Goal: Entertainment & Leisure: Consume media (video, audio)

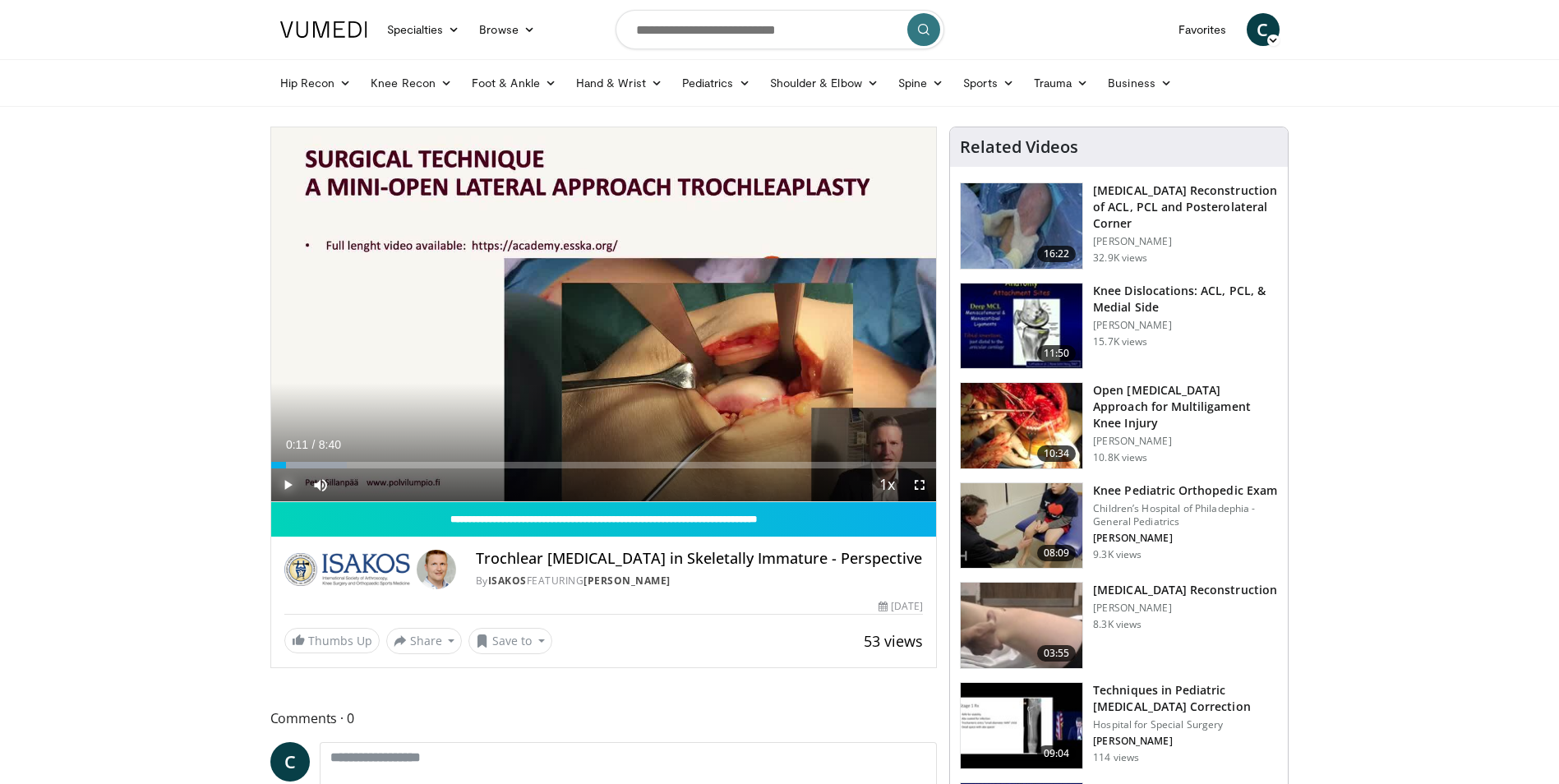
click at [286, 480] on span "Video Player" at bounding box center [287, 485] width 33 height 33
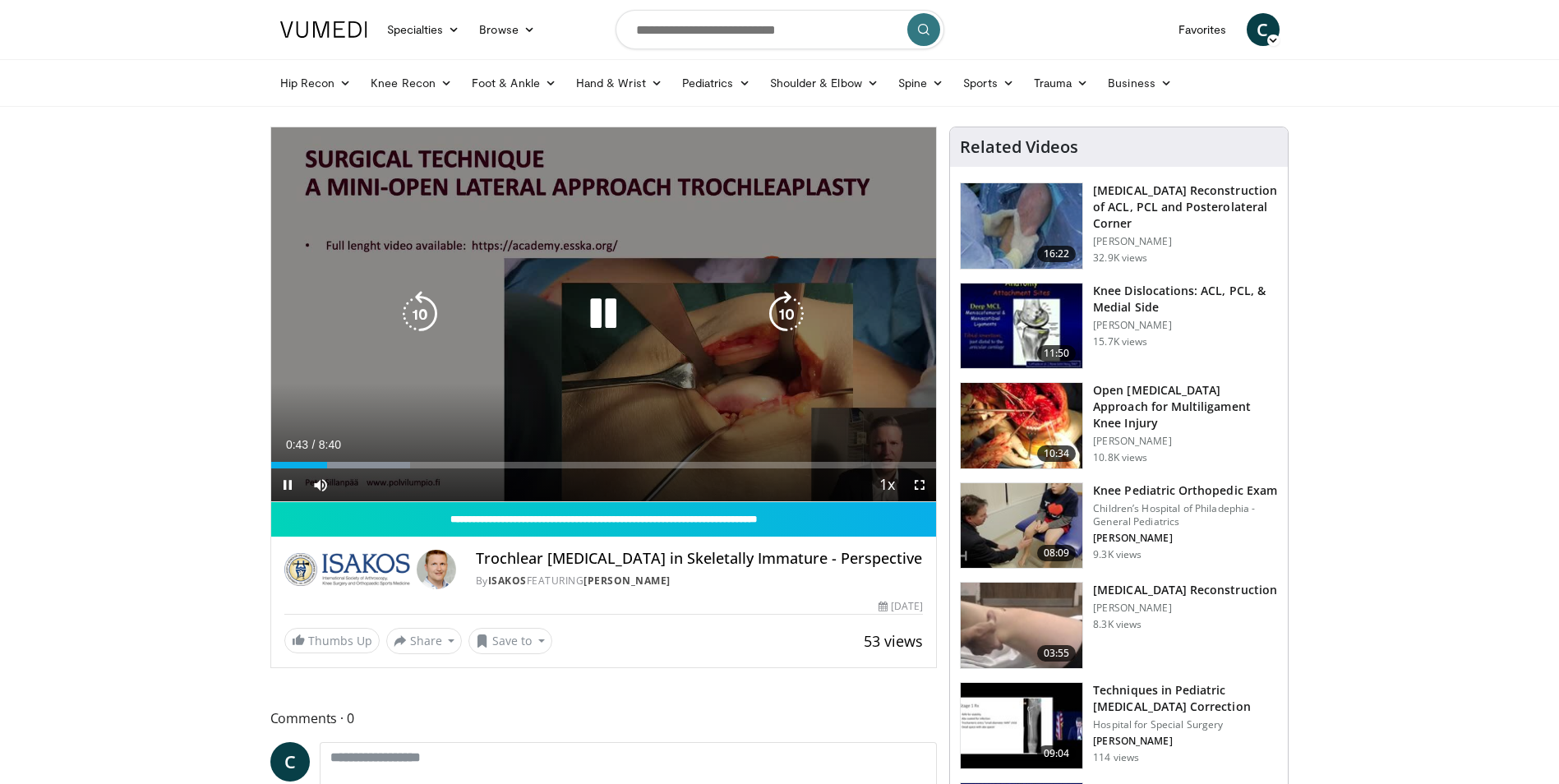
click at [785, 324] on icon "Video Player" at bounding box center [787, 314] width 46 height 46
click at [785, 321] on icon "Video Player" at bounding box center [787, 314] width 46 height 46
click at [606, 311] on icon "Video Player" at bounding box center [603, 314] width 46 height 46
click at [619, 322] on icon "Video Player" at bounding box center [603, 314] width 46 height 46
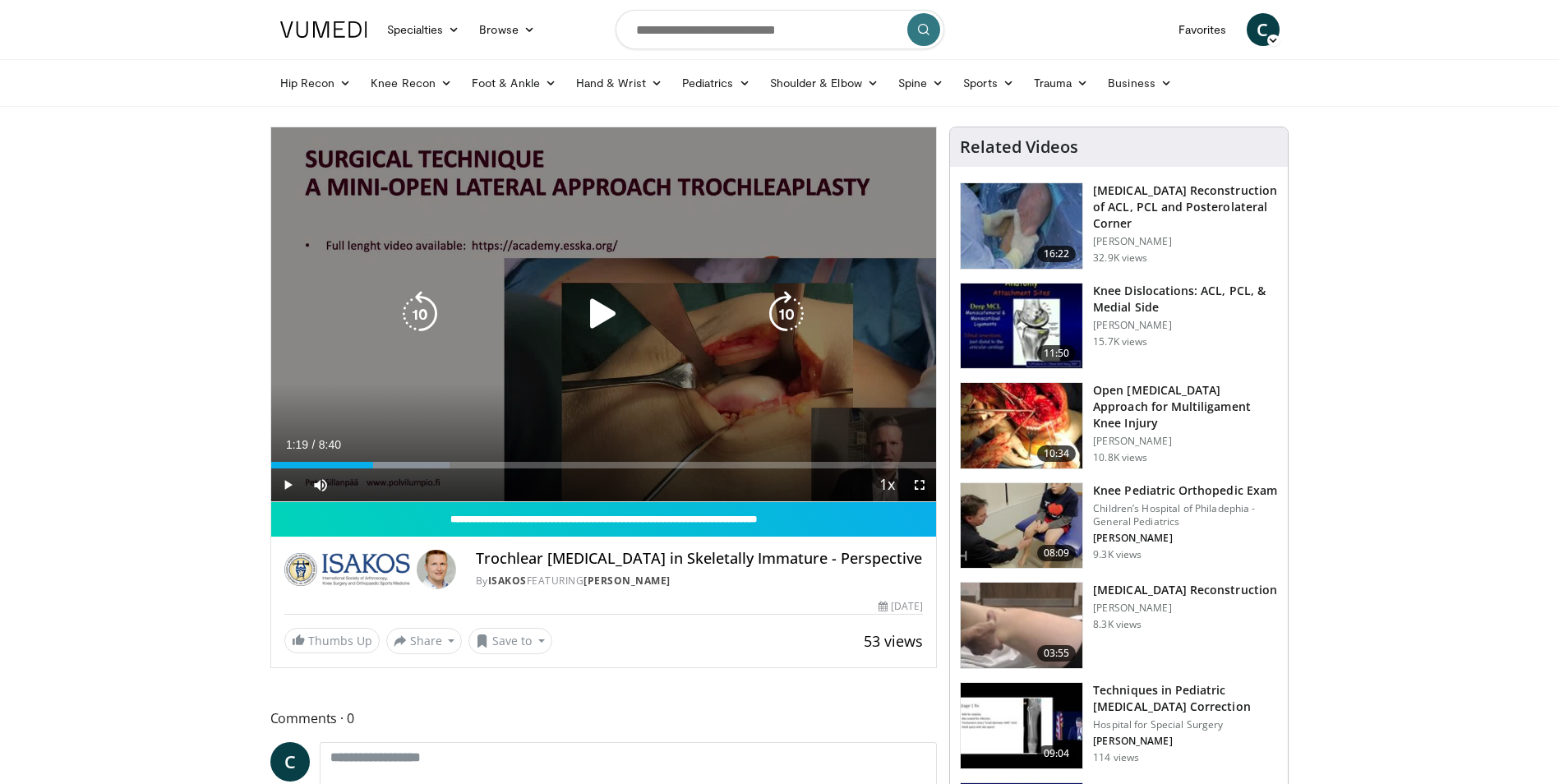
click at [605, 319] on icon "Video Player" at bounding box center [603, 314] width 46 height 46
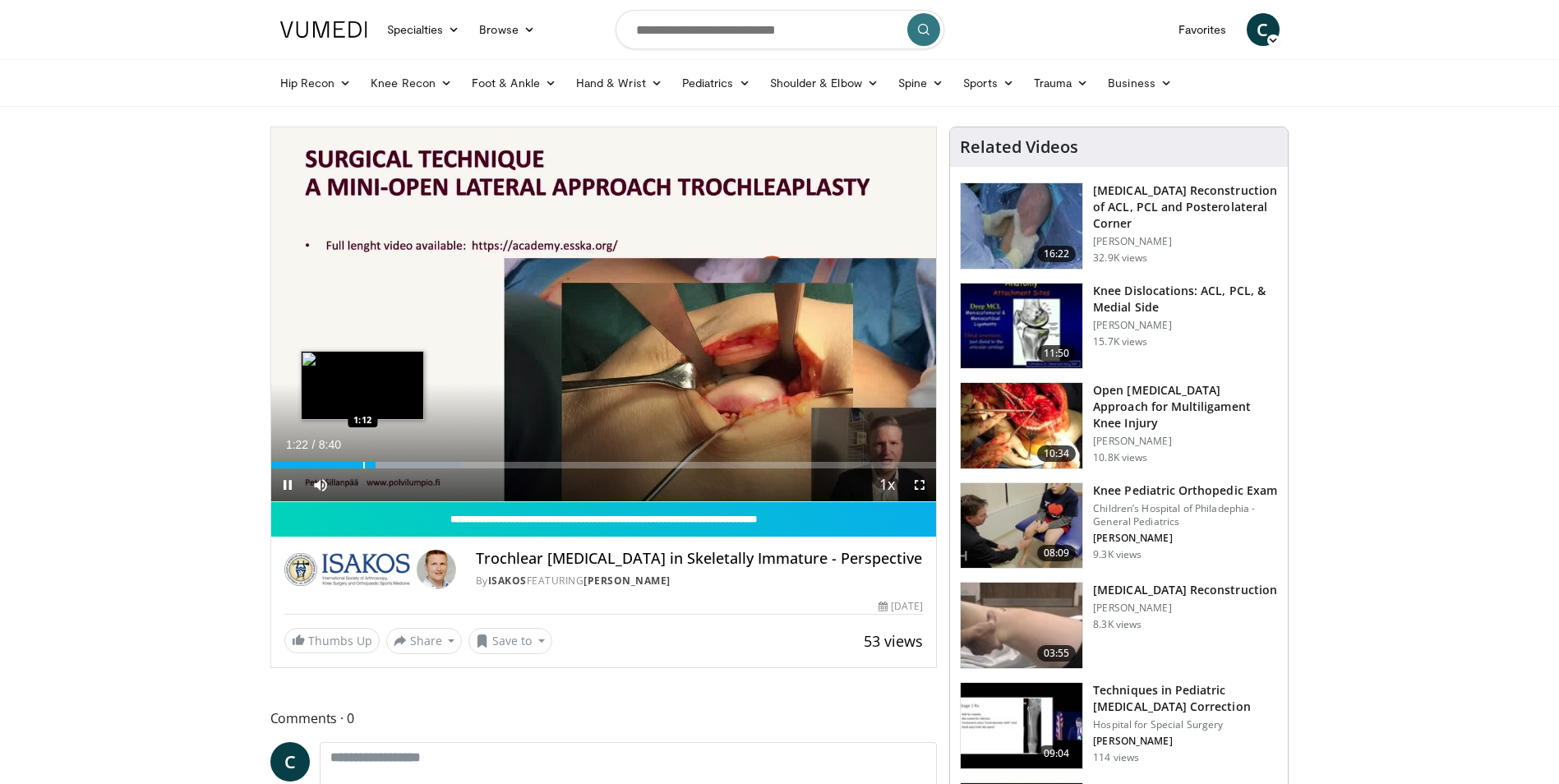
click at [361, 462] on div "1:22" at bounding box center [323, 465] width 106 height 7
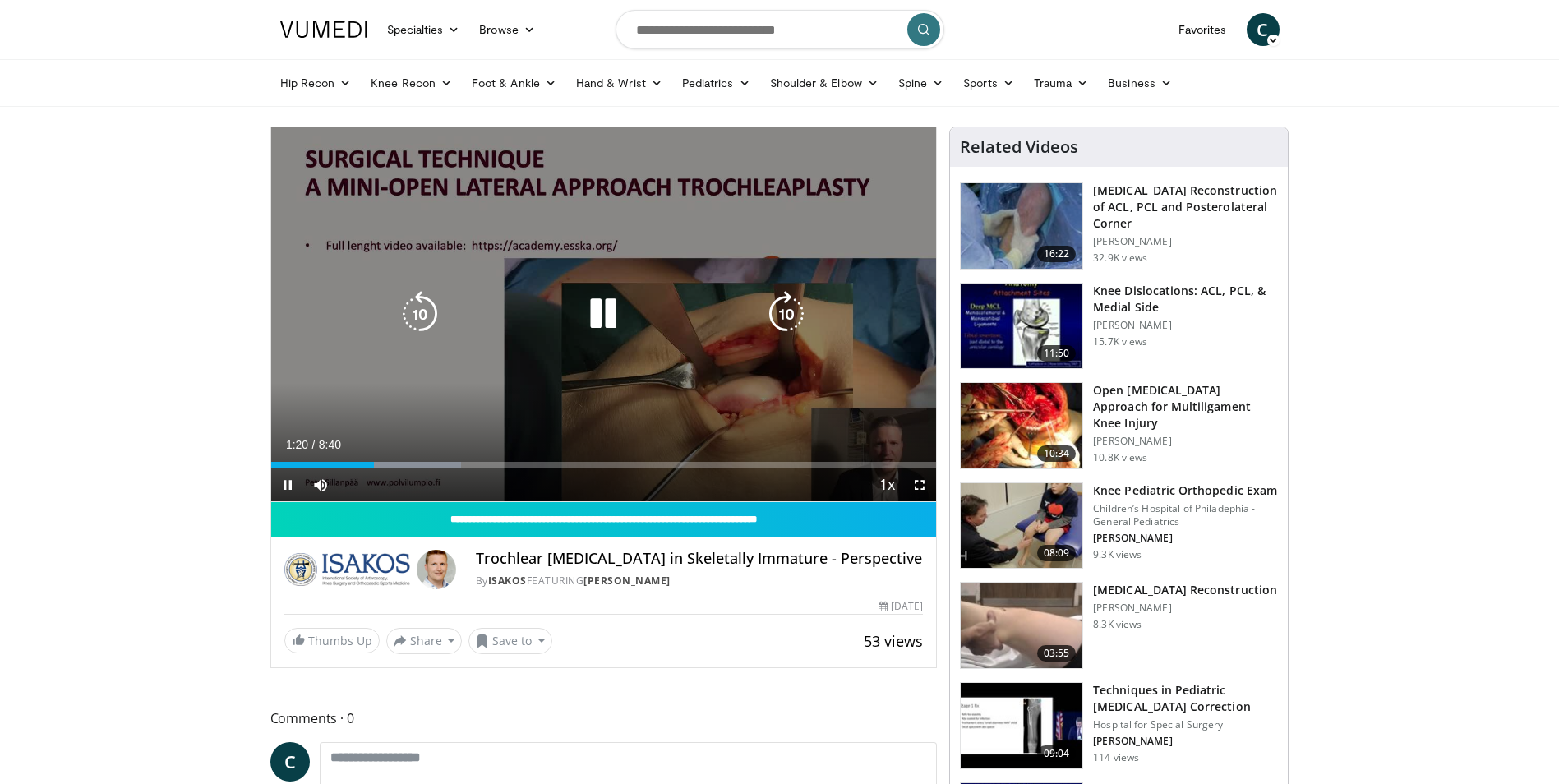
click at [598, 320] on icon "Video Player" at bounding box center [603, 314] width 46 height 46
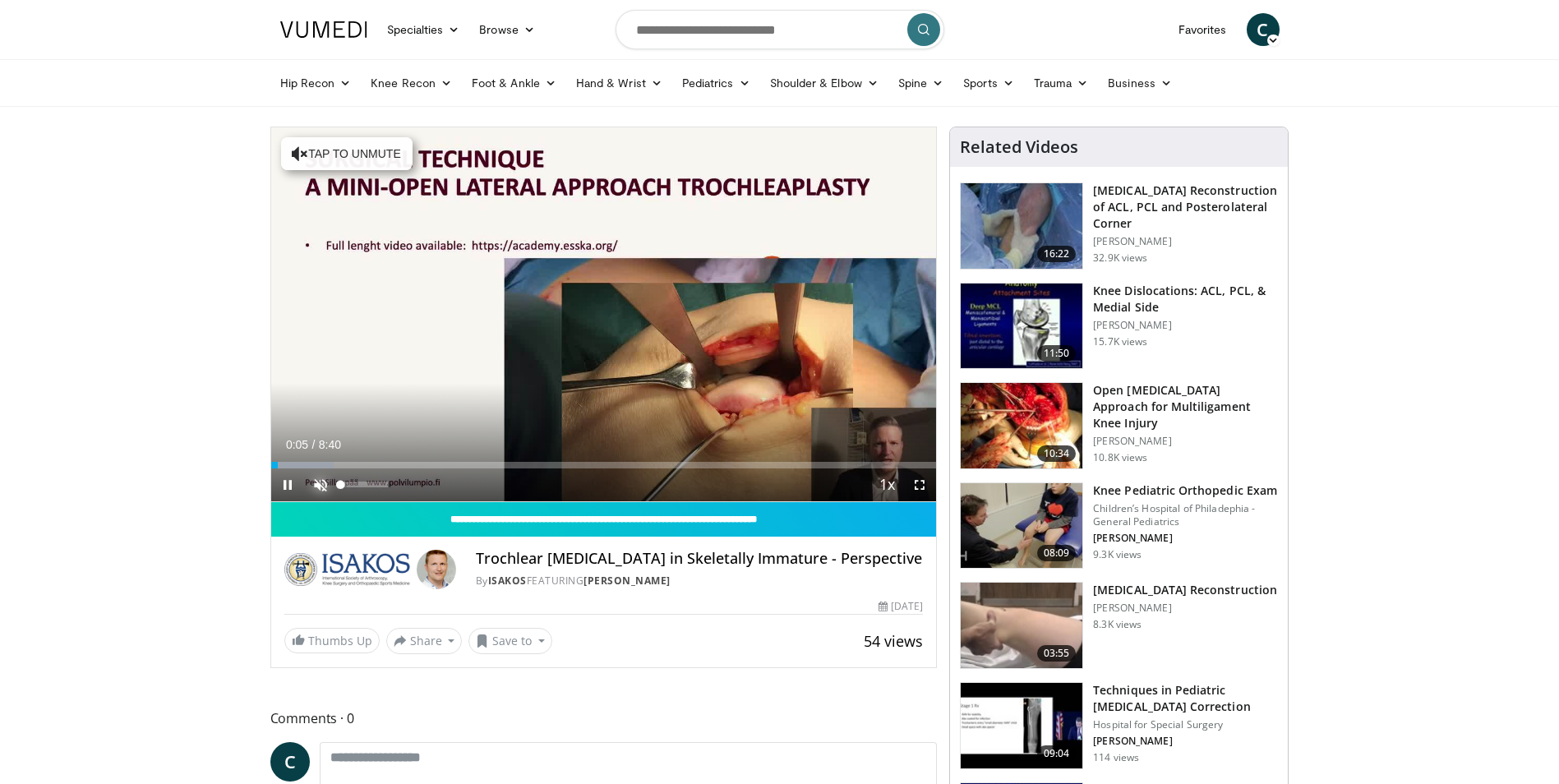
click at [324, 484] on span "Video Player" at bounding box center [320, 485] width 33 height 33
click at [310, 464] on div "Progress Bar" at bounding box center [311, 465] width 2 height 7
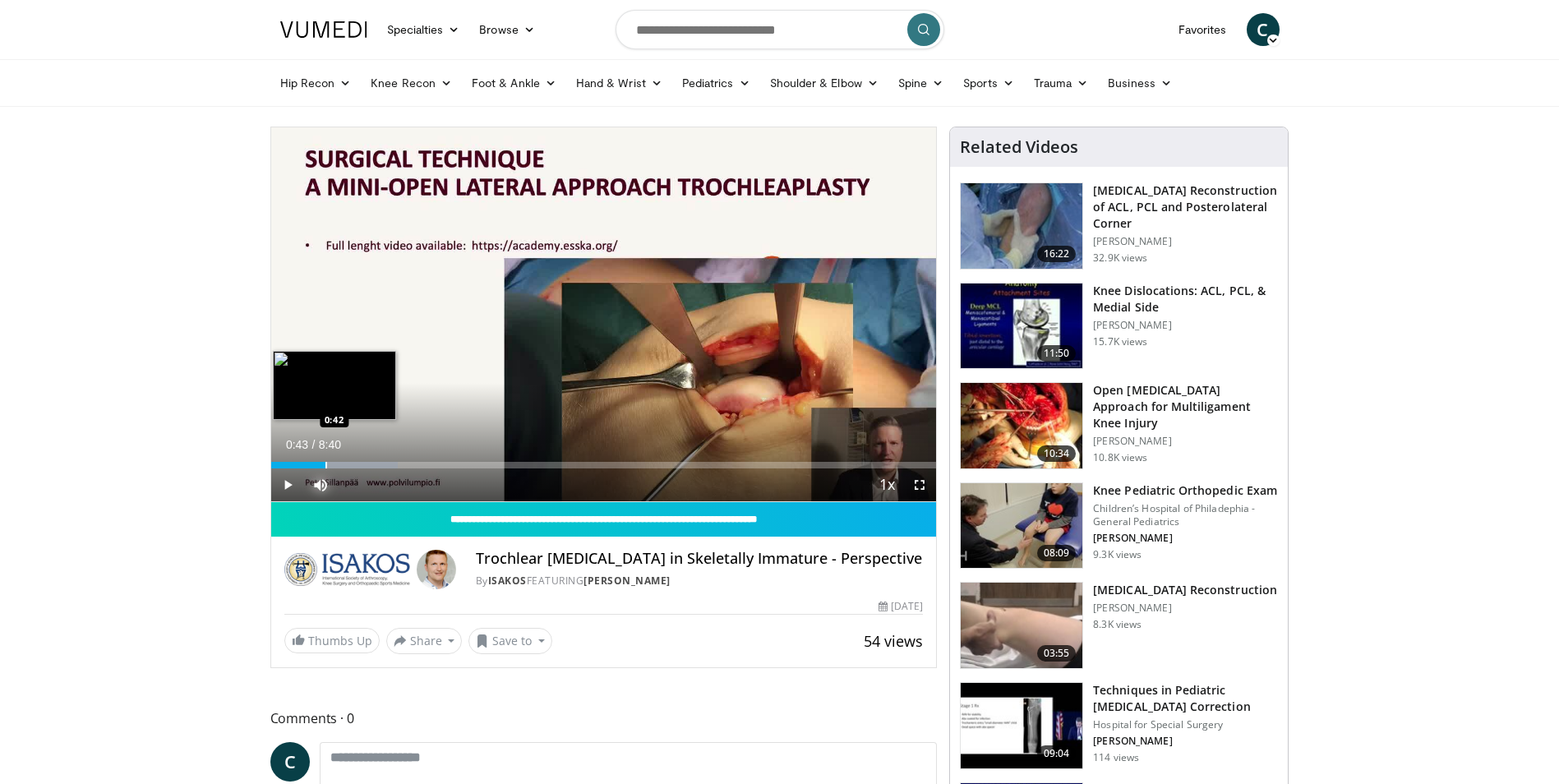
click at [325, 464] on div "Progress Bar" at bounding box center [326, 465] width 2 height 7
click at [341, 466] on div "Progress Bar" at bounding box center [341, 465] width 2 height 7
click at [352, 466] on div "Progress Bar" at bounding box center [353, 465] width 2 height 7
click at [372, 467] on div "Progress Bar" at bounding box center [373, 465] width 2 height 7
click at [399, 461] on div "Progress Bar" at bounding box center [400, 465] width 2 height 7
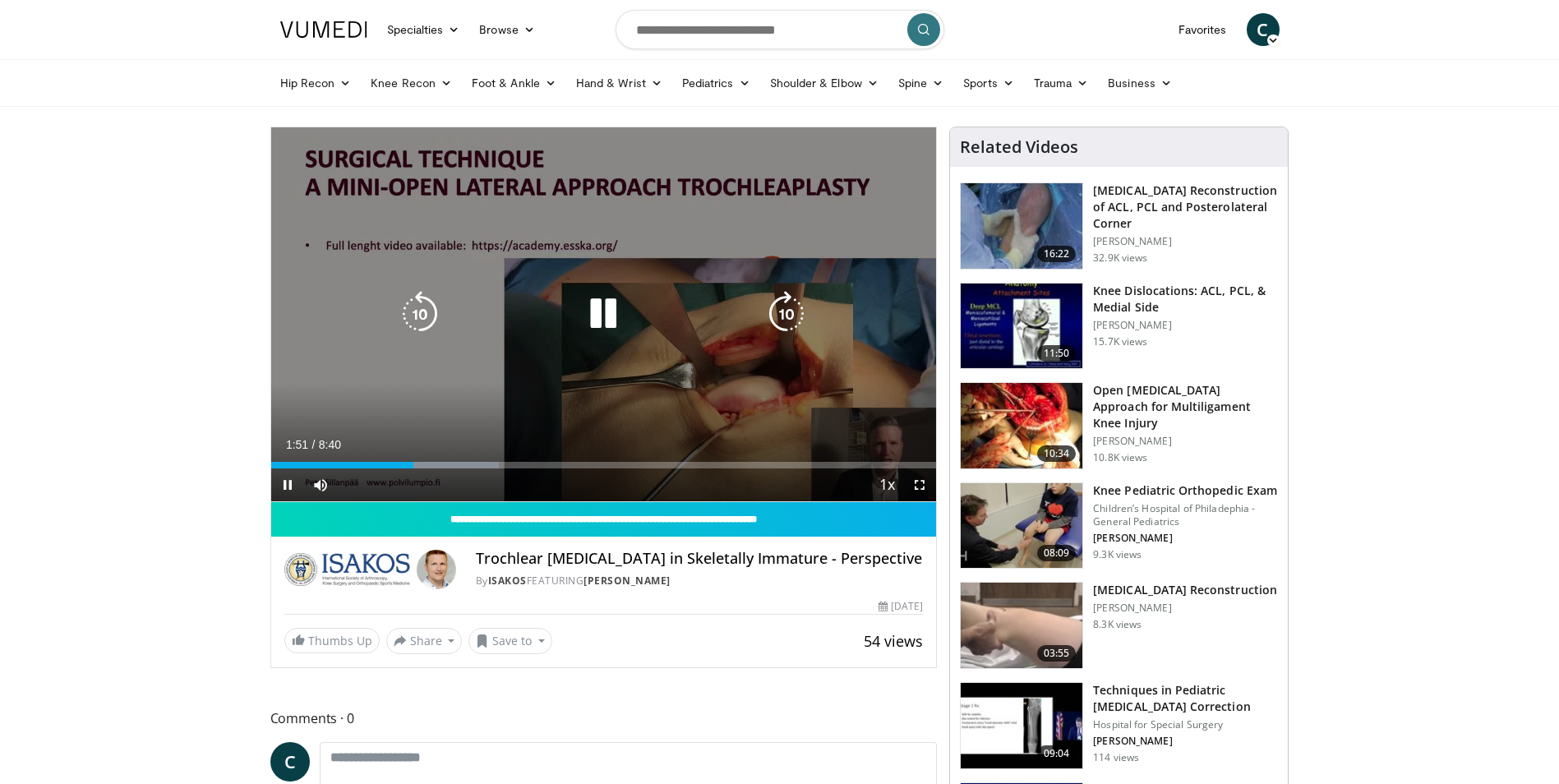
click at [773, 309] on icon "Video Player" at bounding box center [787, 314] width 46 height 46
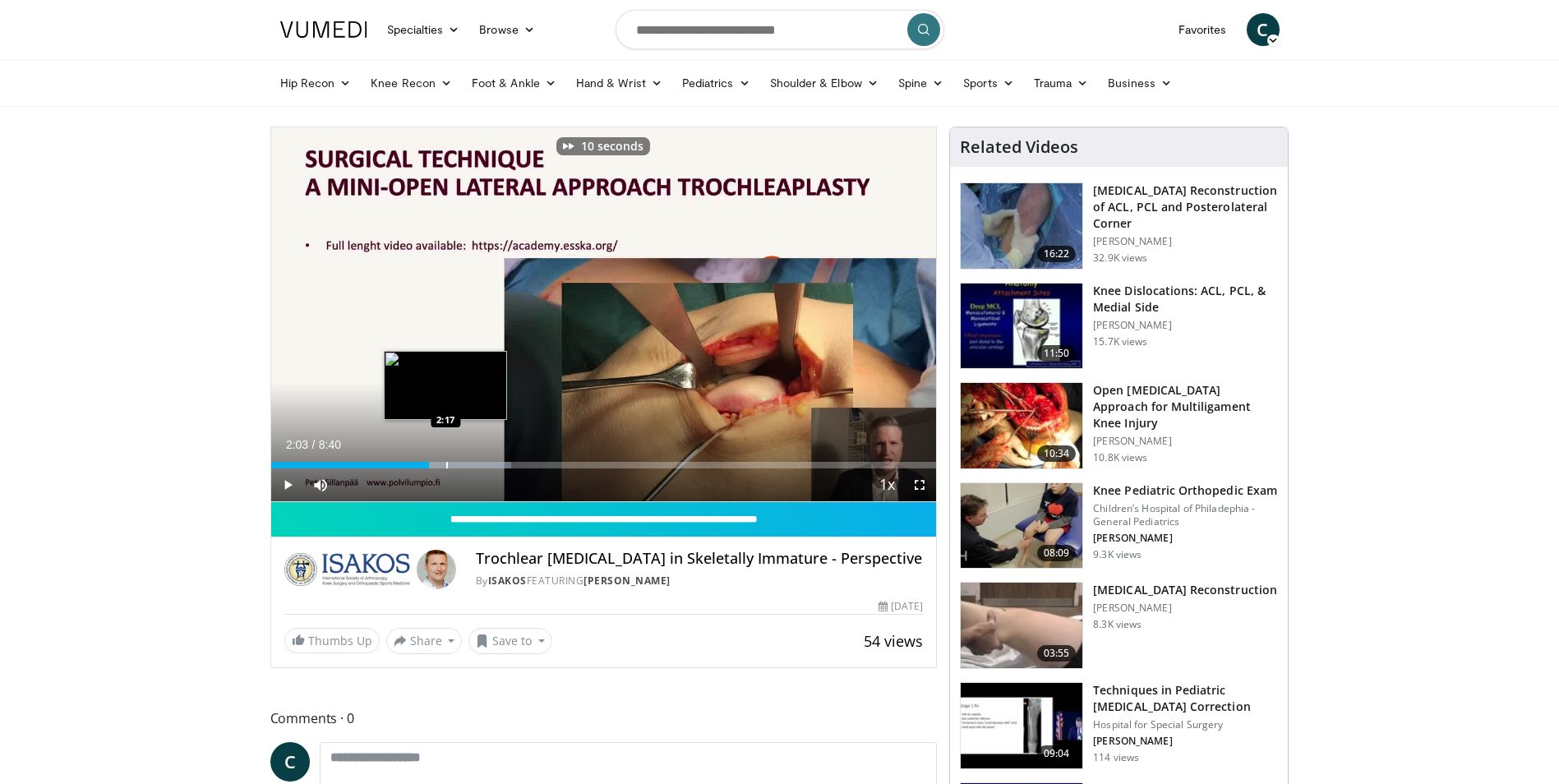
click at [446, 461] on div "Progress Bar" at bounding box center [447, 465] width 2 height 7
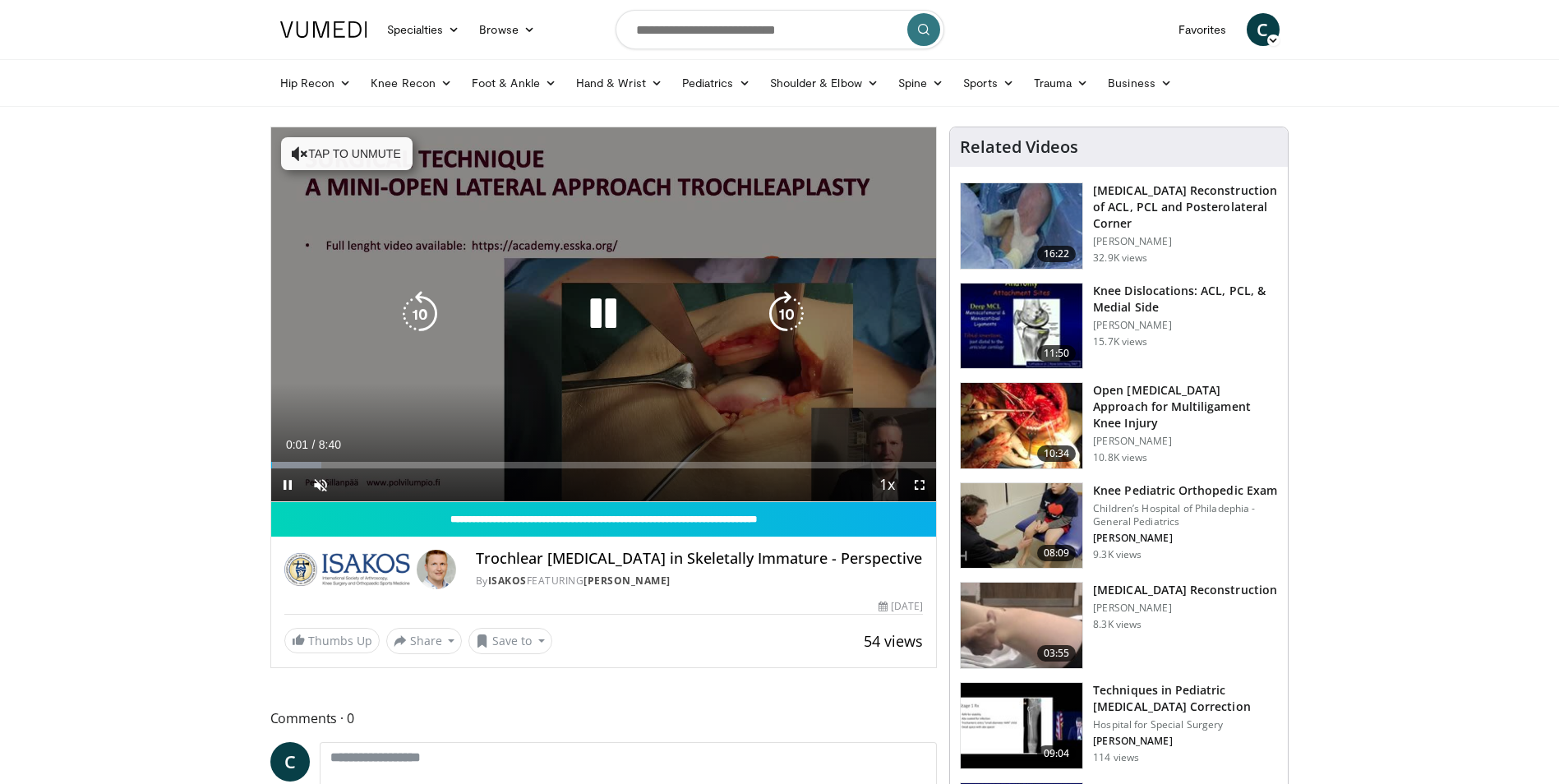
click at [331, 148] on button "Tap to unmute" at bounding box center [347, 154] width 131 height 33
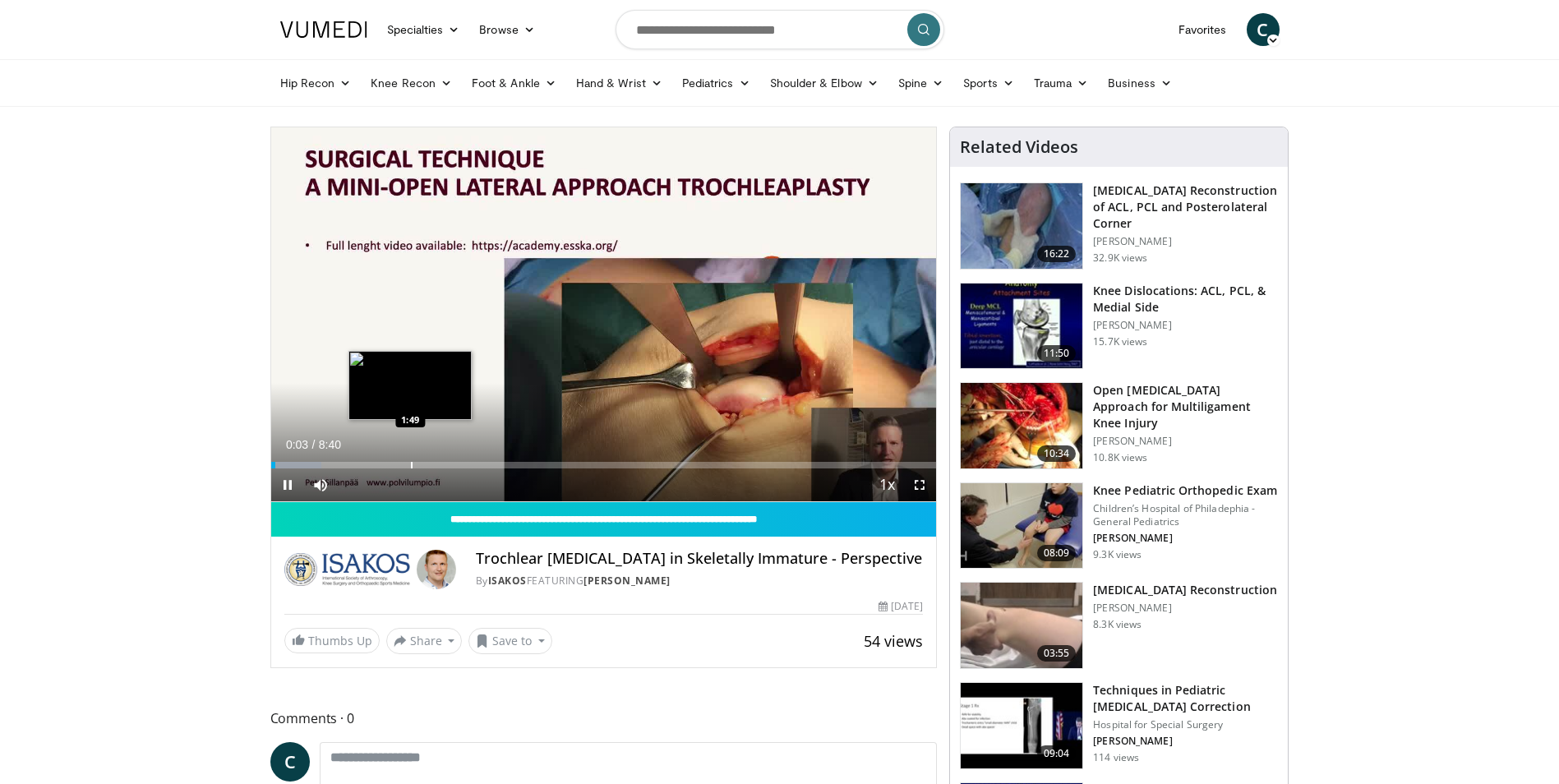
click at [412, 460] on div "Loaded : 7.60% 0:03 1:49" at bounding box center [604, 461] width 666 height 15
